Goal: Task Accomplishment & Management: Use online tool/utility

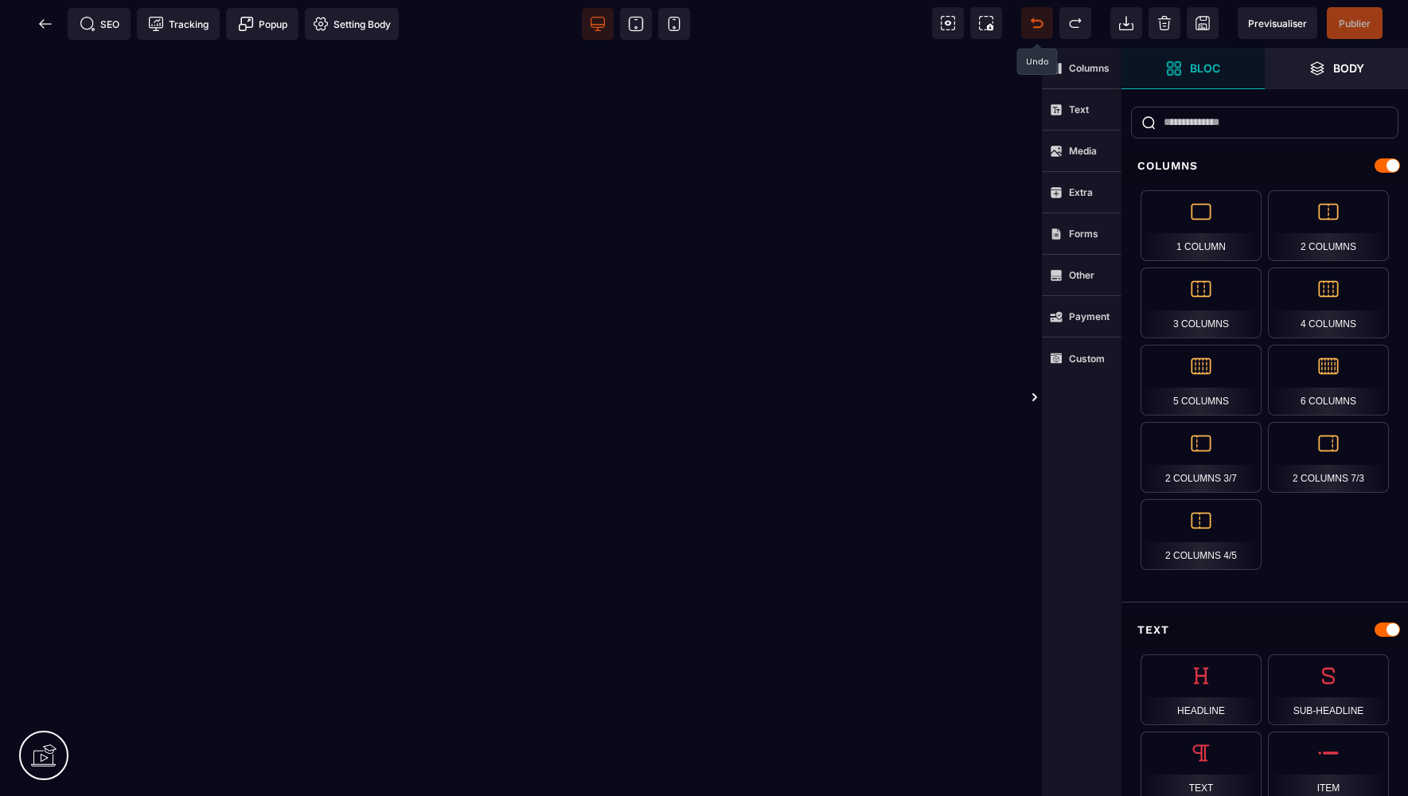
click at [1033, 23] on icon at bounding box center [1037, 23] width 16 height 16
click at [44, 23] on icon at bounding box center [45, 23] width 12 height 1
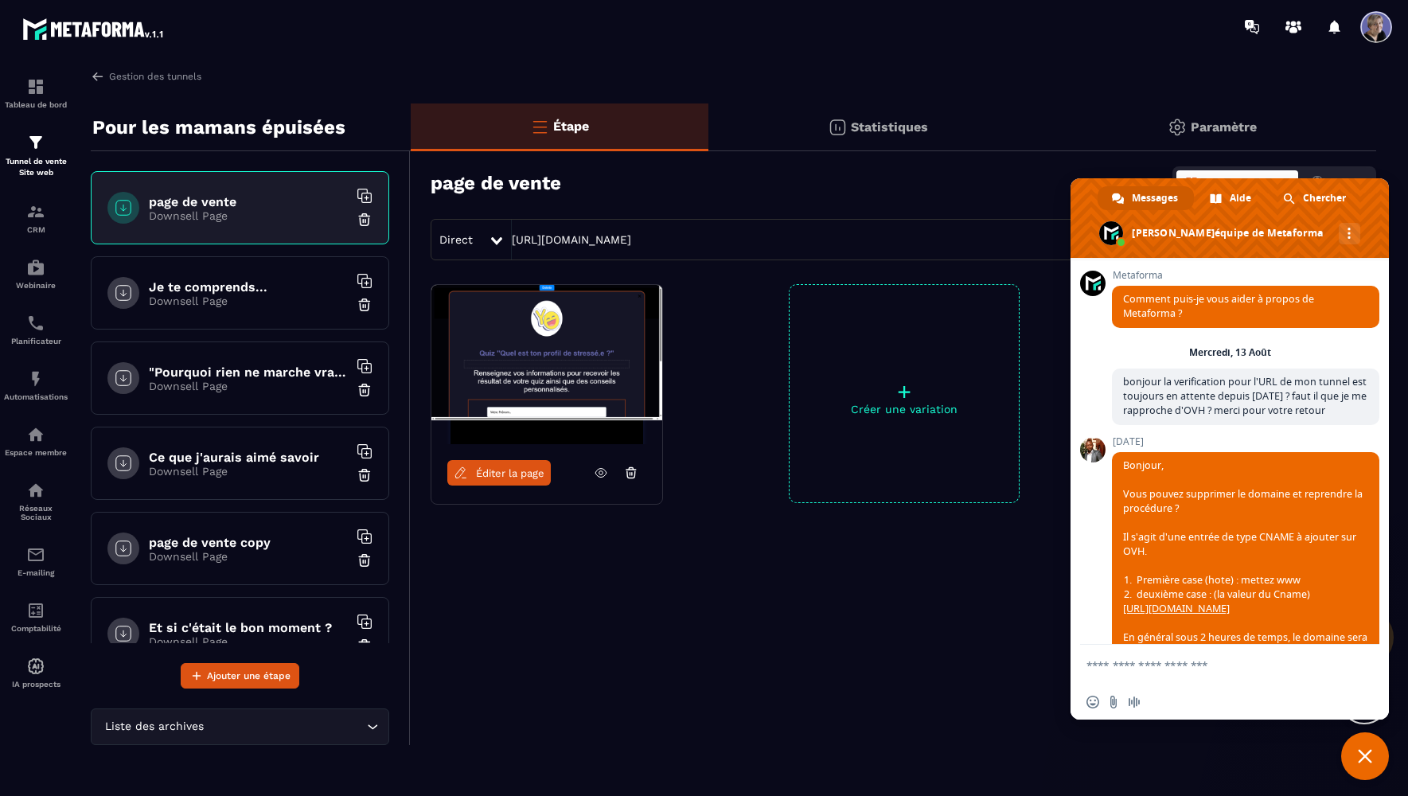
click at [232, 556] on p "Downsell Page" at bounding box center [248, 556] width 199 height 13
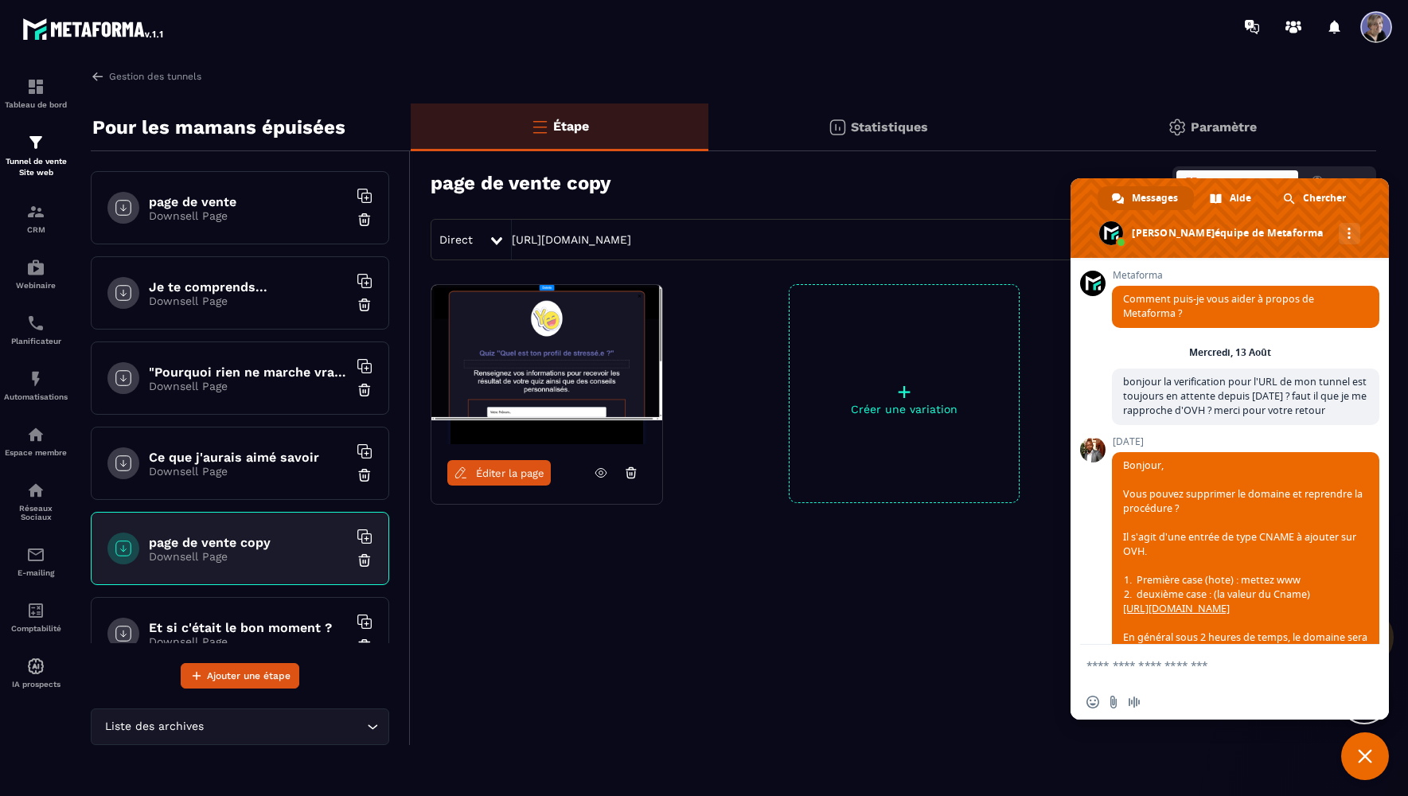
click at [494, 475] on span "Éditer la page" at bounding box center [510, 473] width 68 height 12
